Goal: Check status: Check status

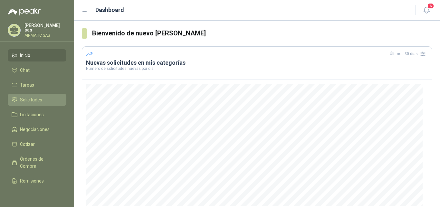
click at [36, 98] on span "Solicitudes" at bounding box center [31, 99] width 22 height 7
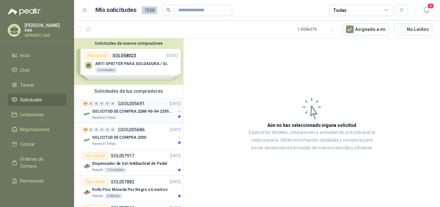
click at [125, 101] on div "47 0 0 0 0 0 GSOL005691 29/09/25" at bounding box center [132, 104] width 99 height 8
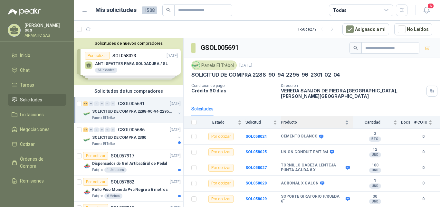
scroll to position [66, 0]
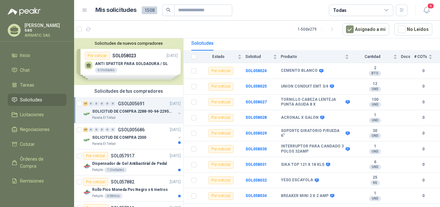
click at [42, 25] on p "Carolina García sas" at bounding box center [45, 27] width 42 height 9
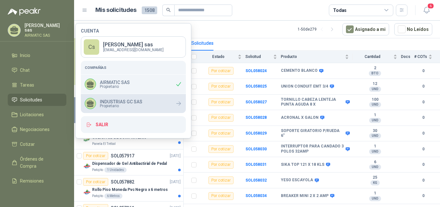
click at [116, 99] on div "INDUSTRIAS GC SAS Propietario" at bounding box center [114, 103] width 58 height 11
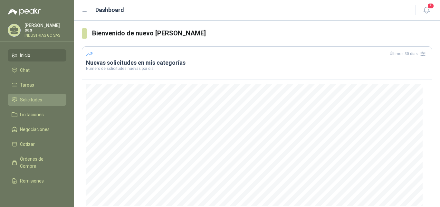
click at [40, 101] on span "Solicitudes" at bounding box center [31, 99] width 22 height 7
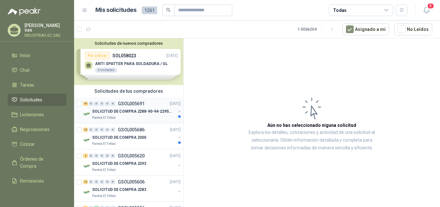
click at [143, 109] on p "SOLICITUD DE COMPRA 2288-90-94-2295-96-2301-02-04" at bounding box center [132, 112] width 80 height 6
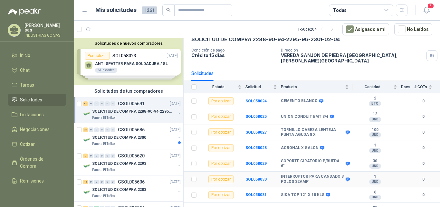
scroll to position [22, 0]
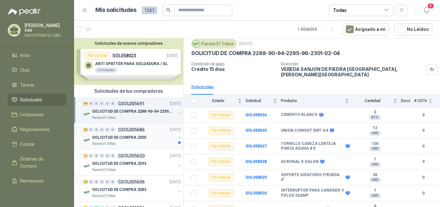
click at [131, 131] on p "GSOL005686" at bounding box center [131, 130] width 27 height 5
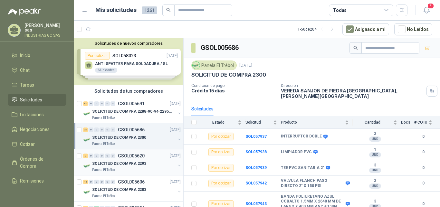
click at [151, 151] on div "2 0 0 0 0 0 GSOL005620 [DATE] SOLICITUD DE COMPRA 2293 Panela El Trébol" at bounding box center [128, 162] width 109 height 26
click at [123, 185] on div "16 0 0 0 0 0 GSOL005606 [DATE]" at bounding box center [132, 182] width 99 height 8
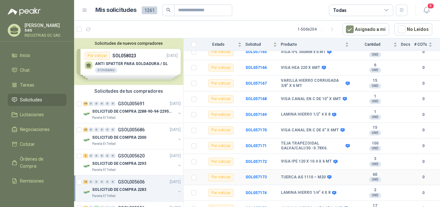
scroll to position [167, 0]
